Goal: Task Accomplishment & Management: Manage account settings

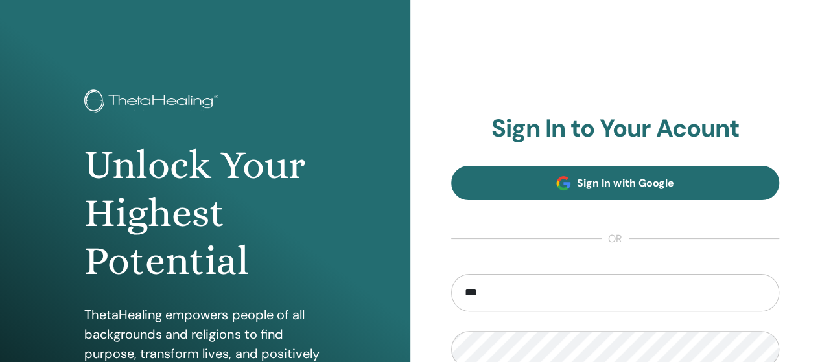
type input "**********"
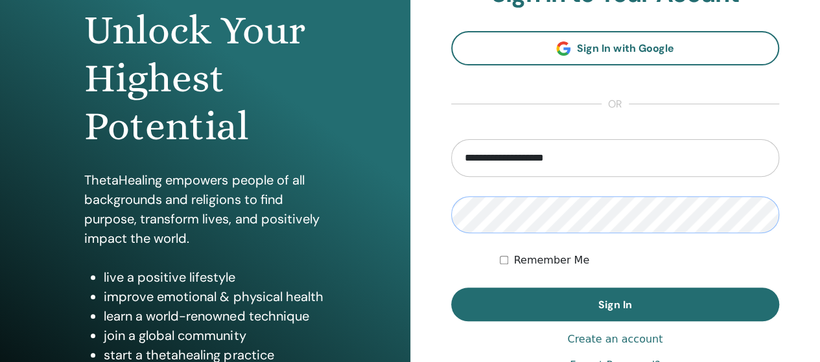
scroll to position [139, 0]
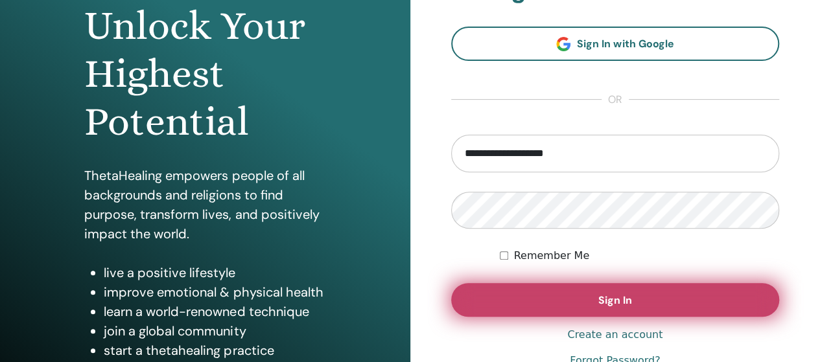
click at [682, 310] on button "Sign In" at bounding box center [615, 300] width 328 height 34
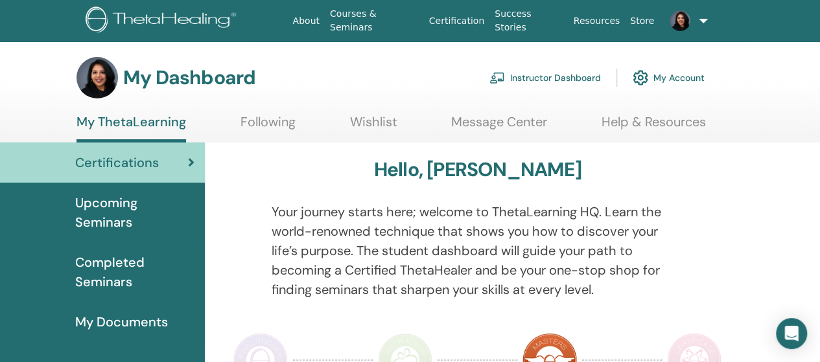
click at [520, 84] on link "Instructor Dashboard" at bounding box center [544, 77] width 111 height 29
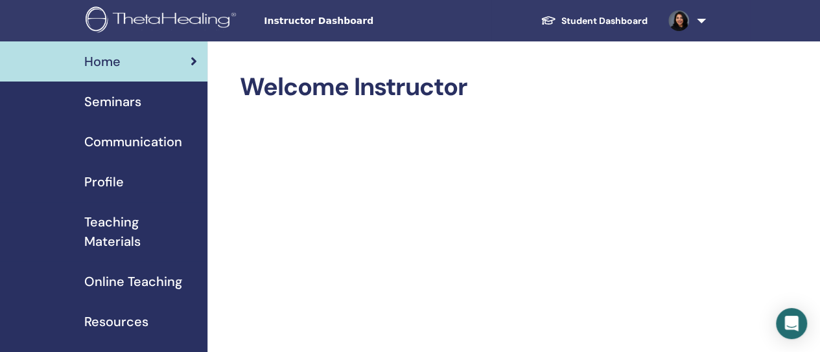
click at [104, 186] on span "Profile" at bounding box center [104, 181] width 40 height 19
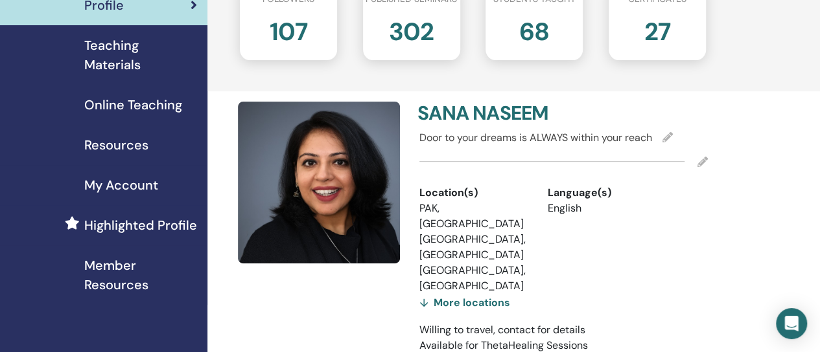
scroll to position [185, 0]
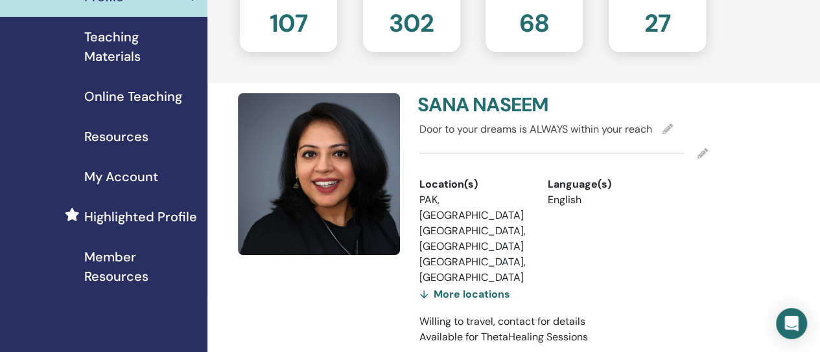
click at [705, 151] on icon at bounding box center [702, 153] width 10 height 10
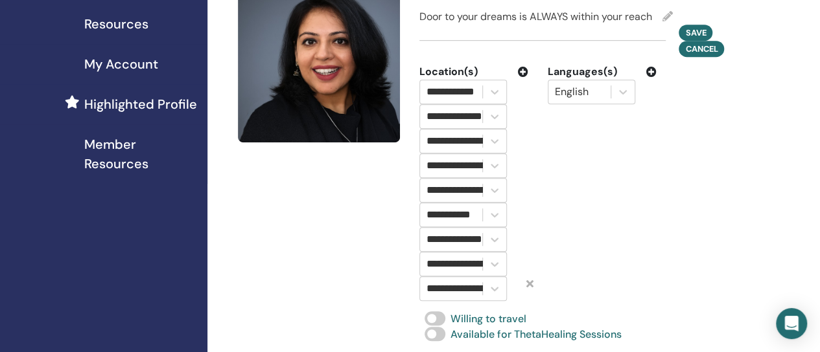
scroll to position [296, 0]
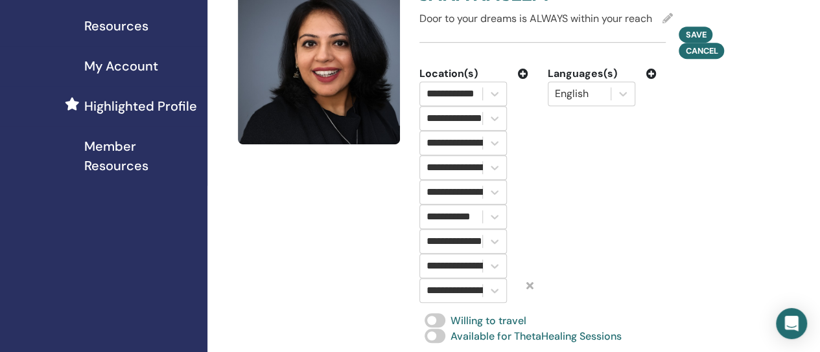
click at [520, 73] on icon at bounding box center [523, 74] width 10 height 10
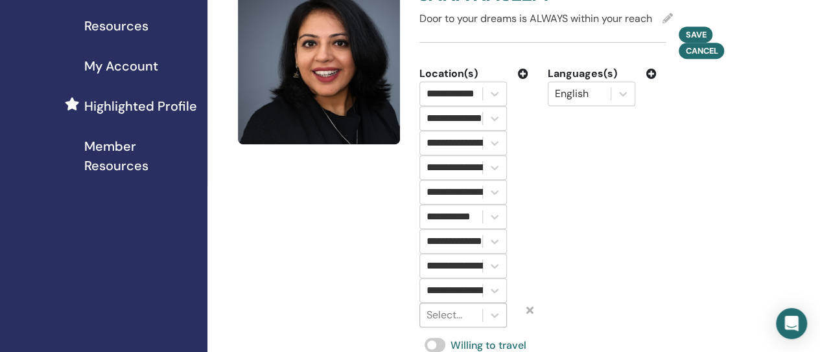
click at [461, 317] on div "Select..." at bounding box center [451, 315] width 62 height 23
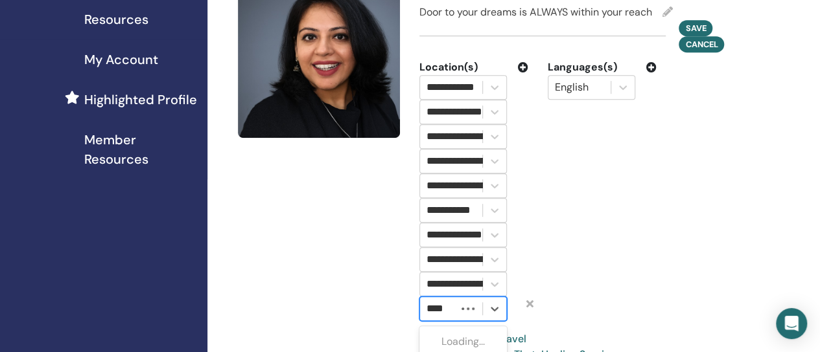
type input "*****"
click at [451, 336] on div "Qatar" at bounding box center [462, 342] width 87 height 26
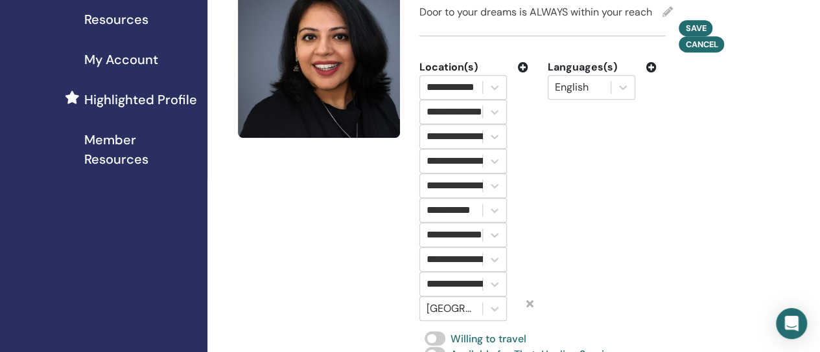
click at [706, 266] on div "**********" at bounding box center [563, 190] width 308 height 262
click at [703, 23] on span "Save" at bounding box center [695, 28] width 21 height 14
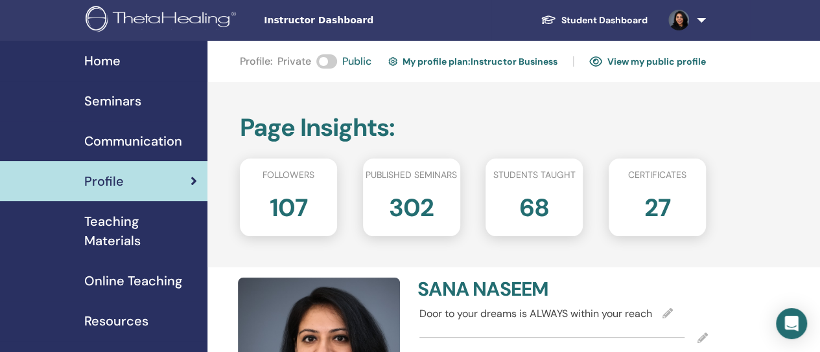
scroll to position [0, 0]
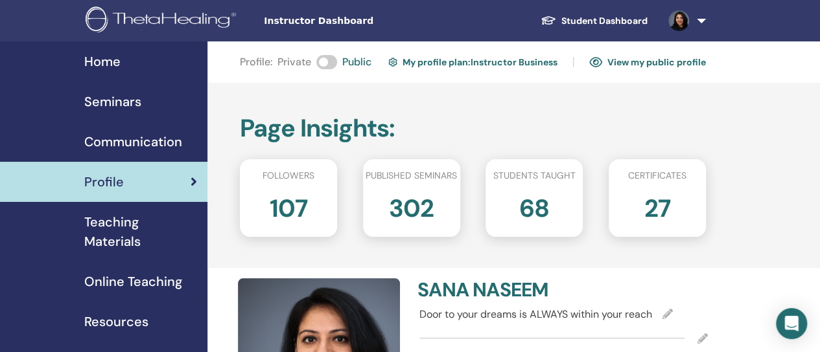
click at [100, 93] on span "Seminars" at bounding box center [112, 101] width 57 height 19
